Goal: Task Accomplishment & Management: Use online tool/utility

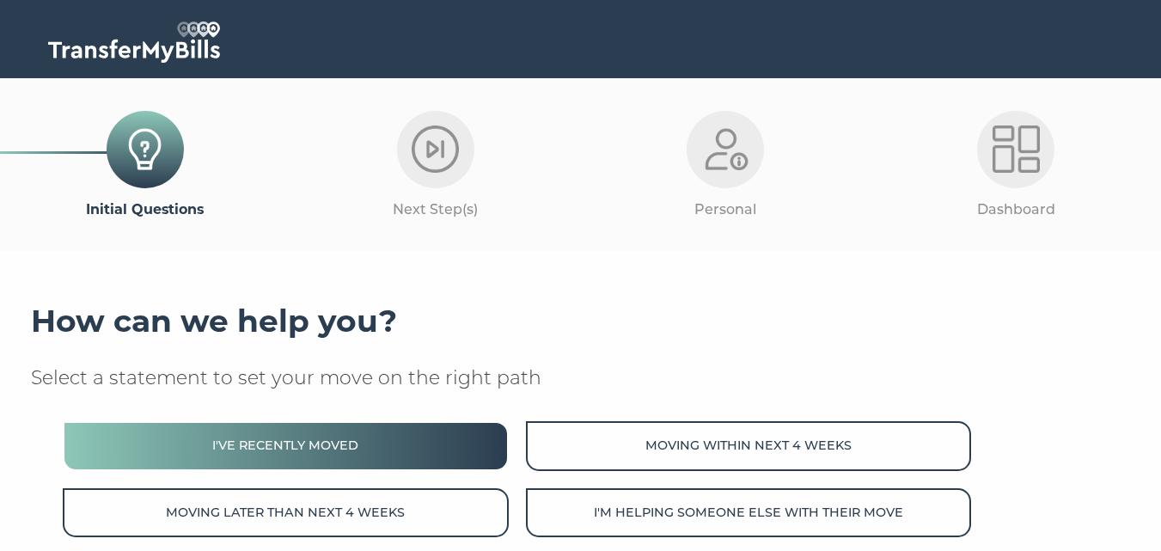
scroll to position [258, 0]
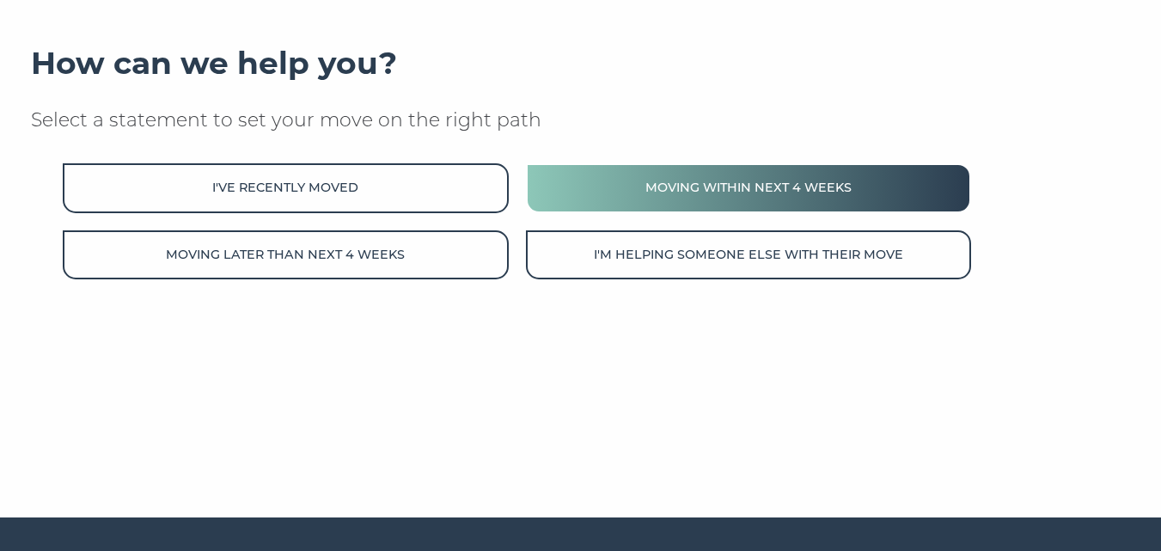
click at [639, 200] on button "Moving within next 4 weeks" at bounding box center [748, 187] width 445 height 49
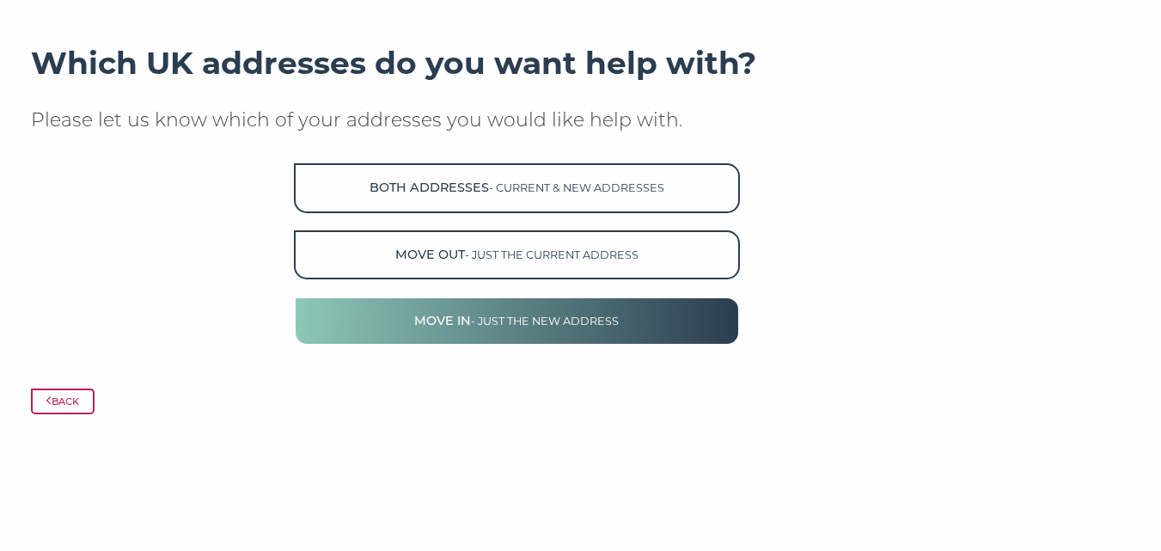
click at [478, 325] on span "- just the new address" at bounding box center [545, 321] width 148 height 13
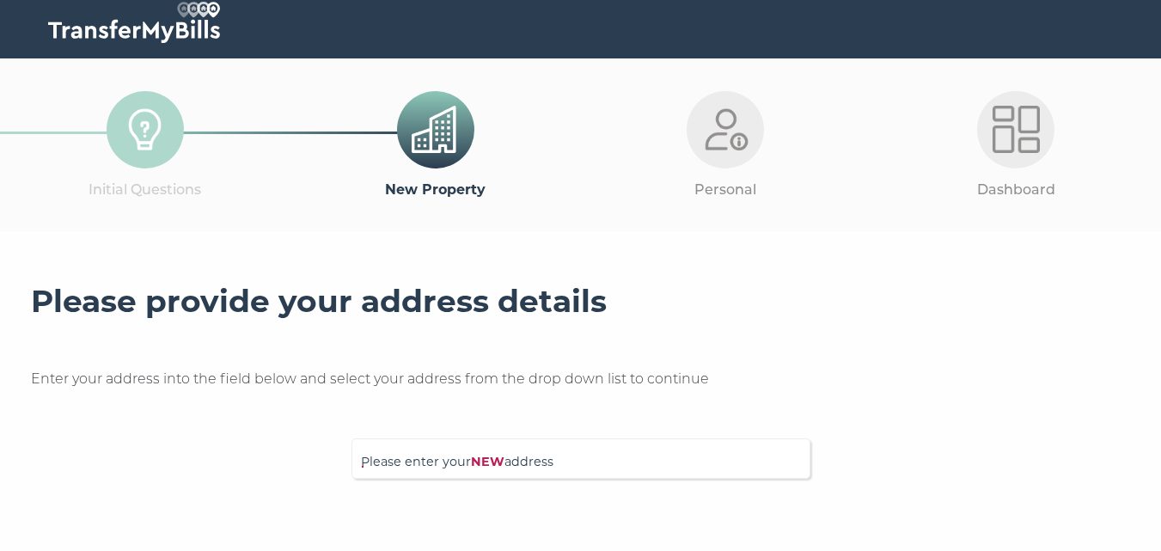
scroll to position [258, 0]
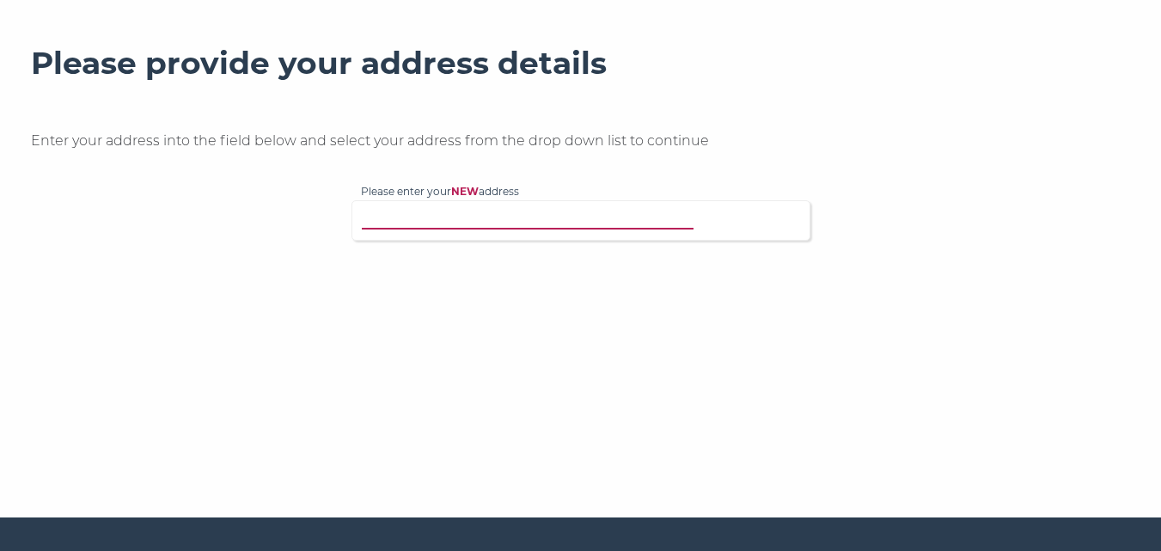
click at [431, 223] on input "Please enter your NEW address" at bounding box center [546, 218] width 370 height 17
type input "259 MALKIN DRIVE"
click at [463, 254] on p "259 Malkin Drive, Church Langley, Harlow, CM17 9HQ" at bounding box center [589, 253] width 423 height 20
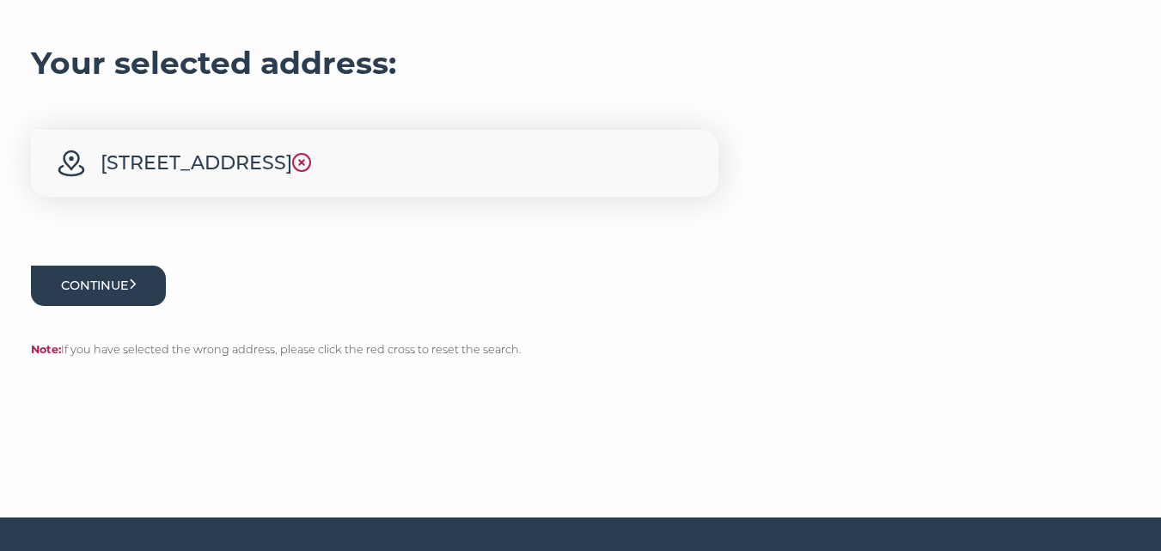
click at [124, 286] on button "Continue" at bounding box center [99, 286] width 136 height 40
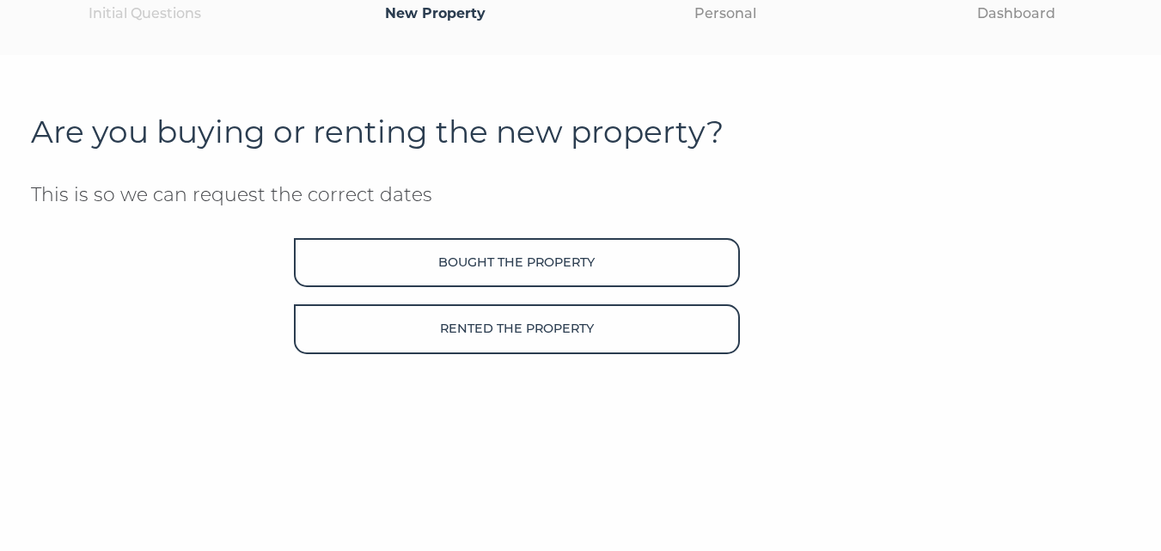
scroll to position [258, 0]
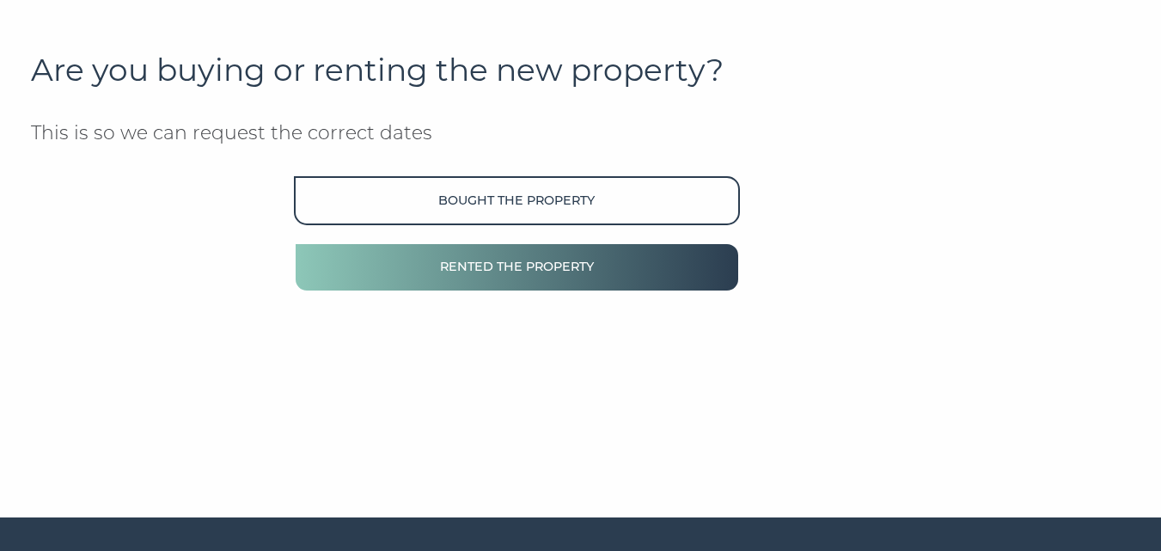
click at [546, 251] on button "Rented the property" at bounding box center [516, 266] width 445 height 49
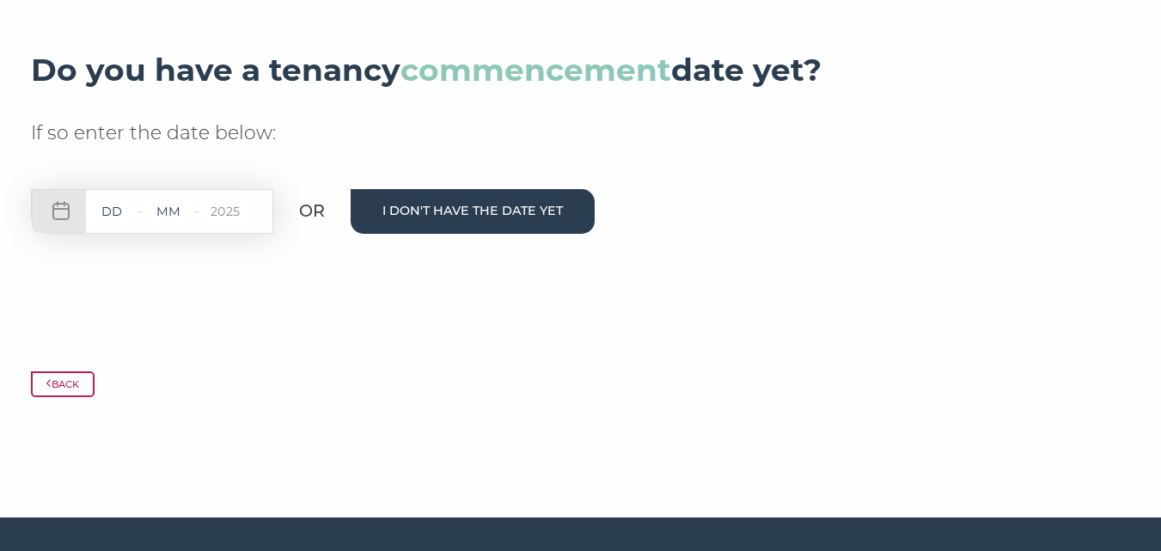
click at [432, 233] on button "I don't have the date yet" at bounding box center [473, 211] width 244 height 44
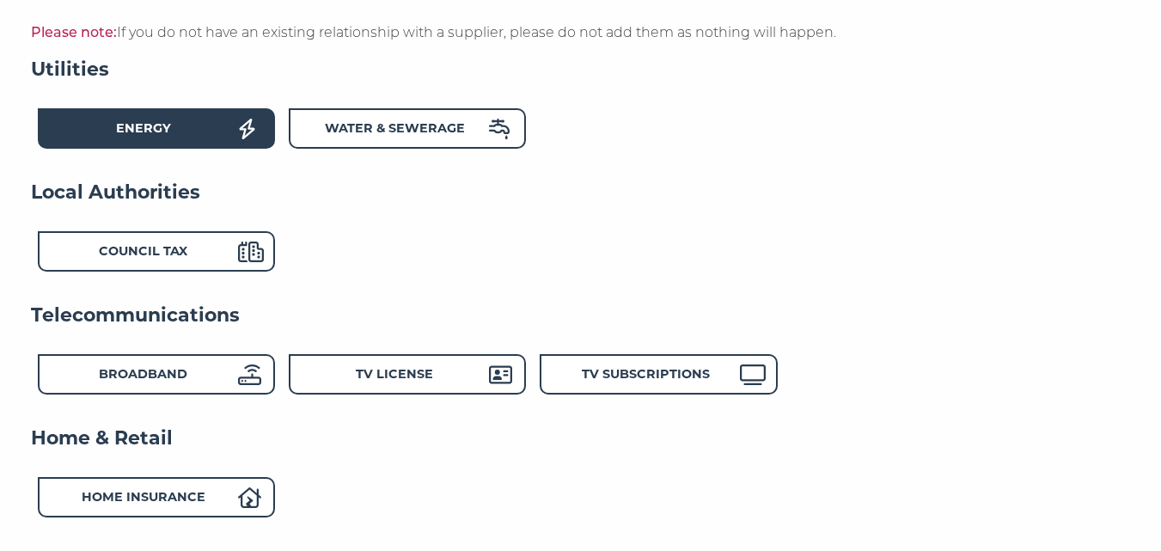
drag, startPoint x: 225, startPoint y: 126, endPoint x: 228, endPoint y: 147, distance: 20.8
click at [225, 127] on div "Energy" at bounding box center [143, 131] width 189 height 25
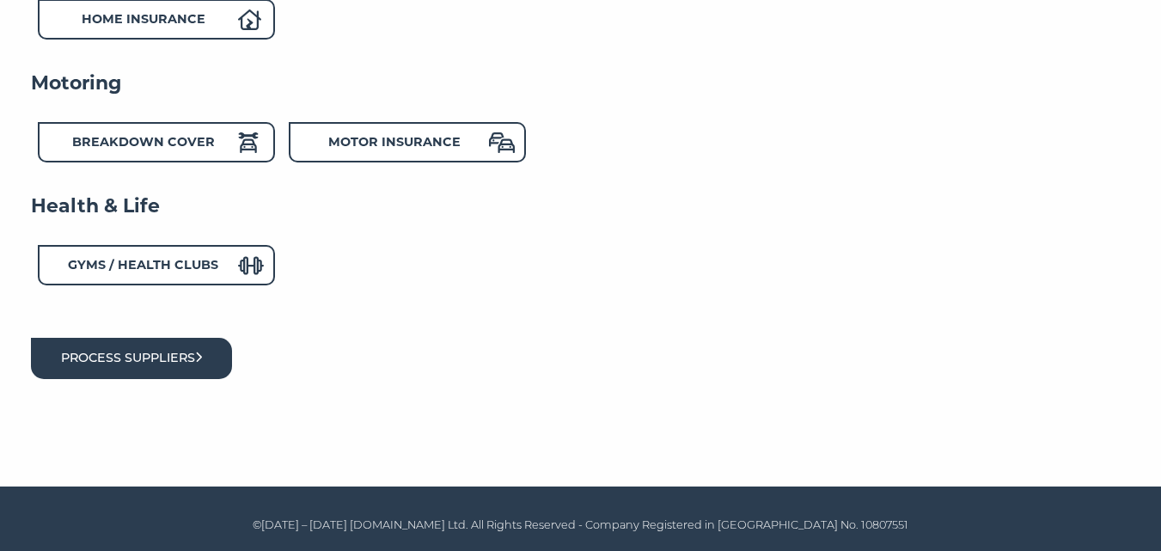
click at [168, 353] on button "Process suppliers" at bounding box center [132, 358] width 202 height 40
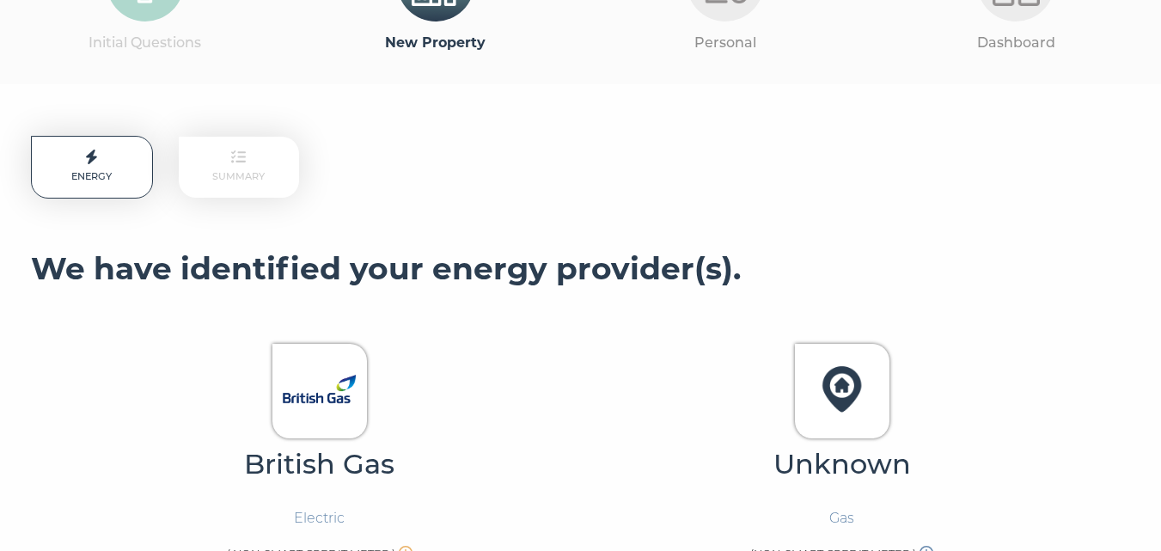
scroll to position [258, 0]
